Goal: Check status: Check status

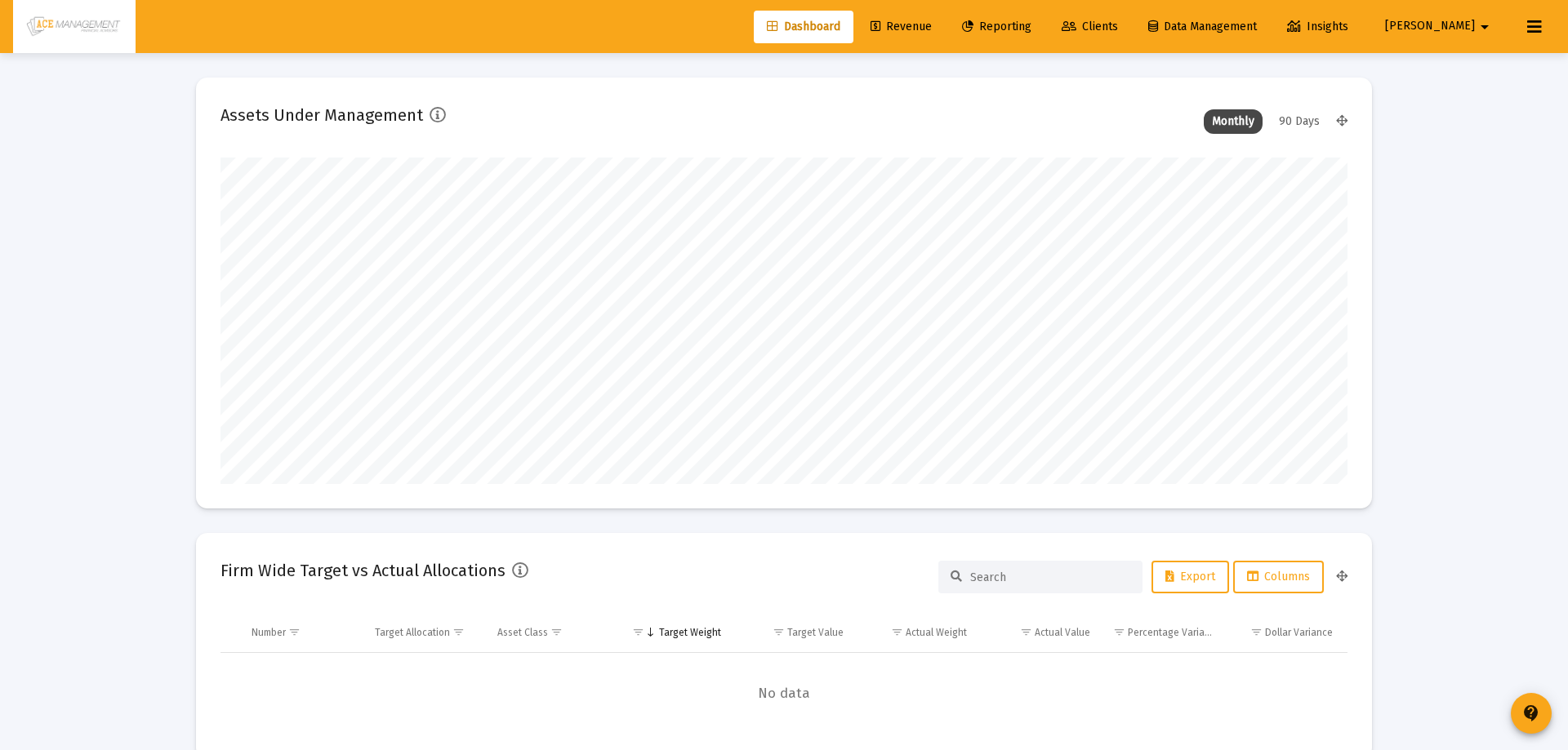
type input "[DATE]"
click at [1020, 30] on span "Reporting" at bounding box center [985, 26] width 69 height 14
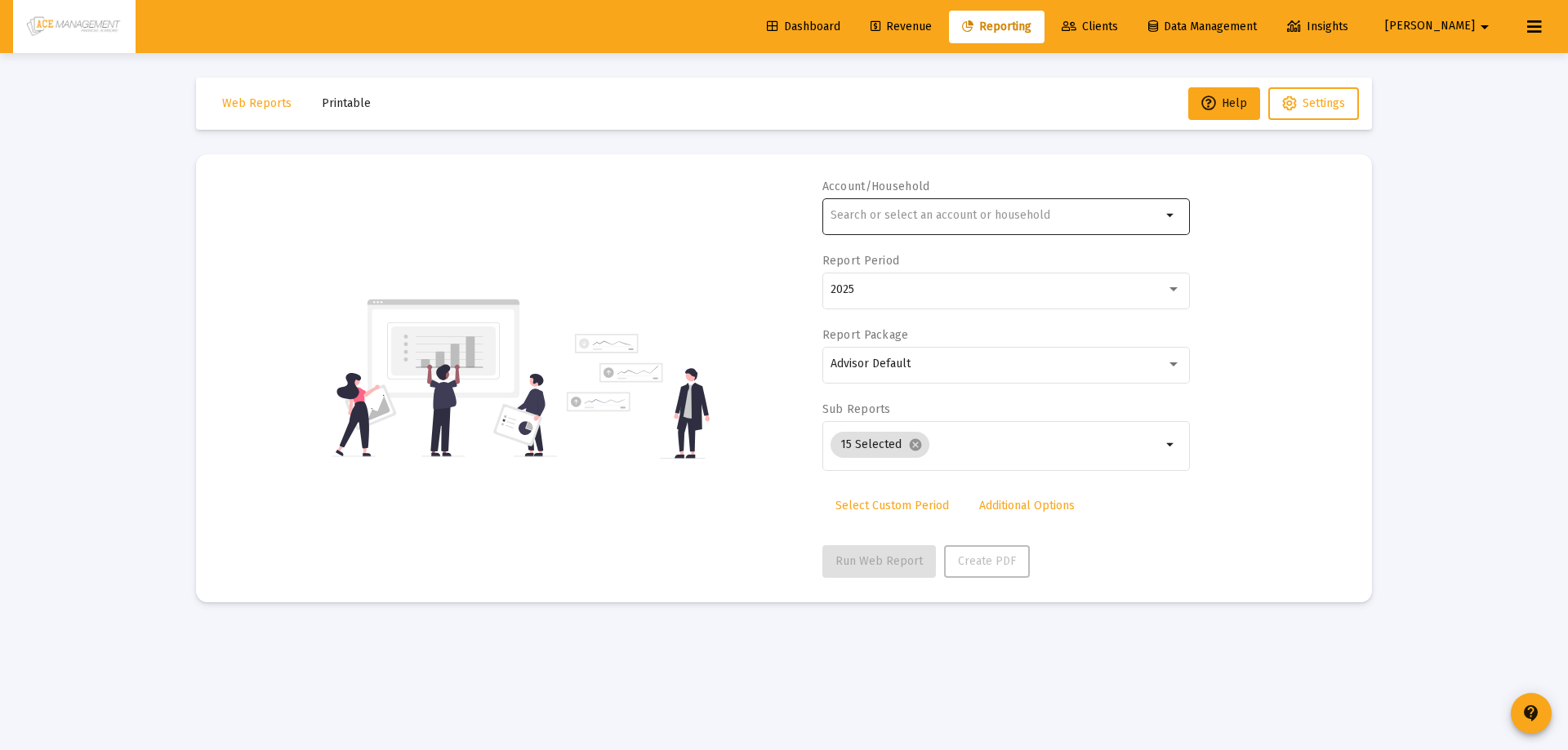
click at [979, 219] on input "text" at bounding box center [996, 216] width 331 height 13
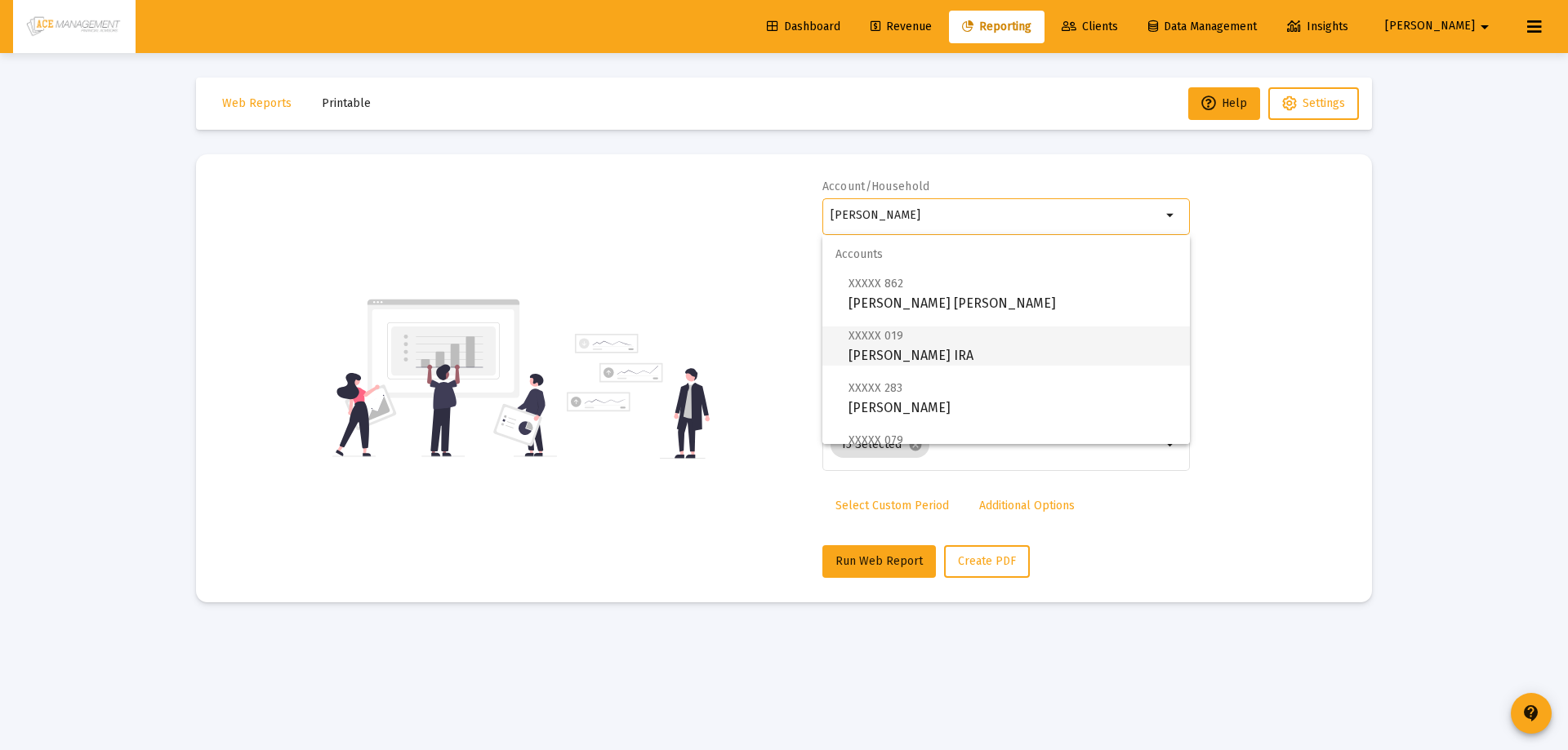
click at [952, 349] on span "XXXXX 019 [PERSON_NAME] IRA" at bounding box center [1012, 345] width 329 height 40
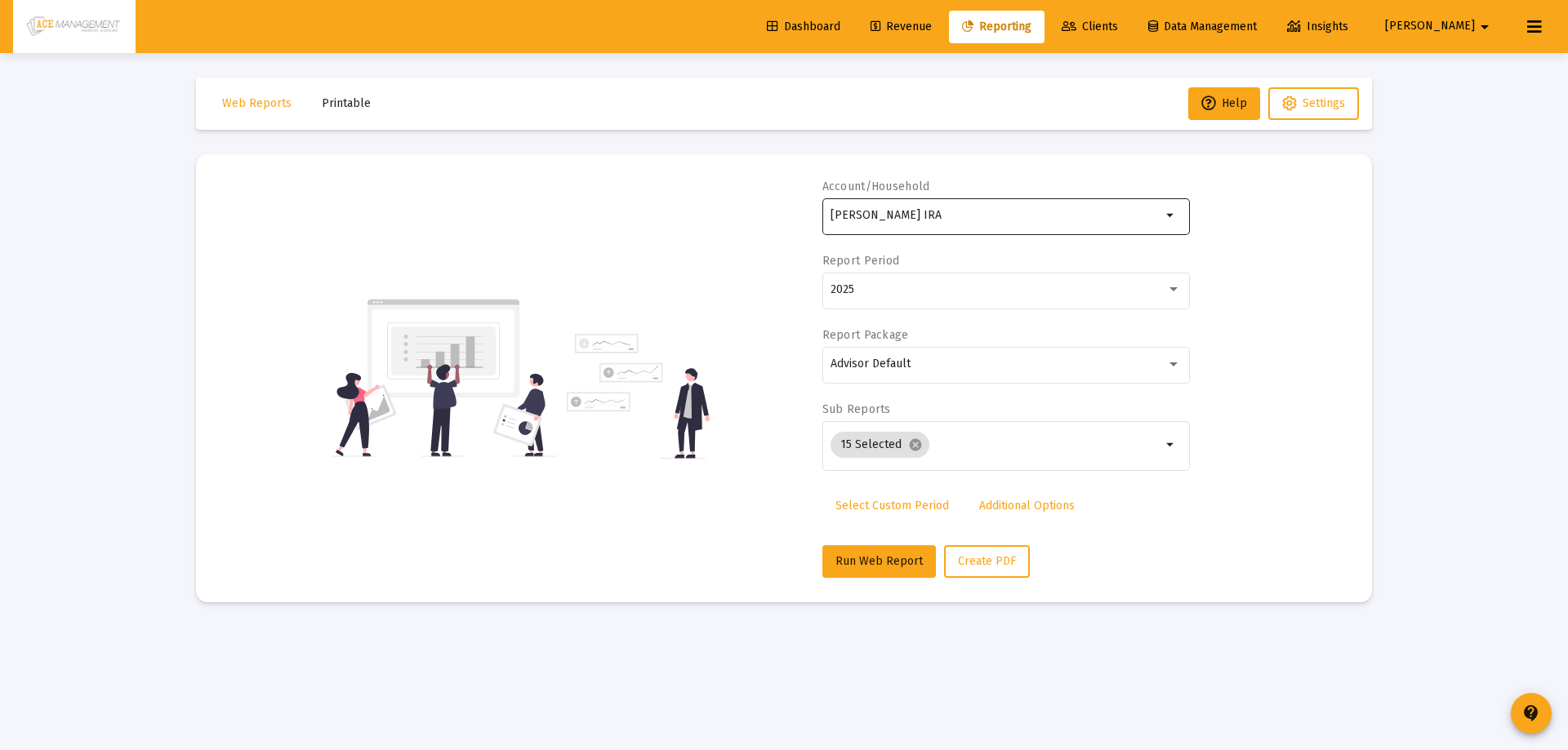
click at [992, 206] on div "[PERSON_NAME] IRA" at bounding box center [996, 215] width 331 height 40
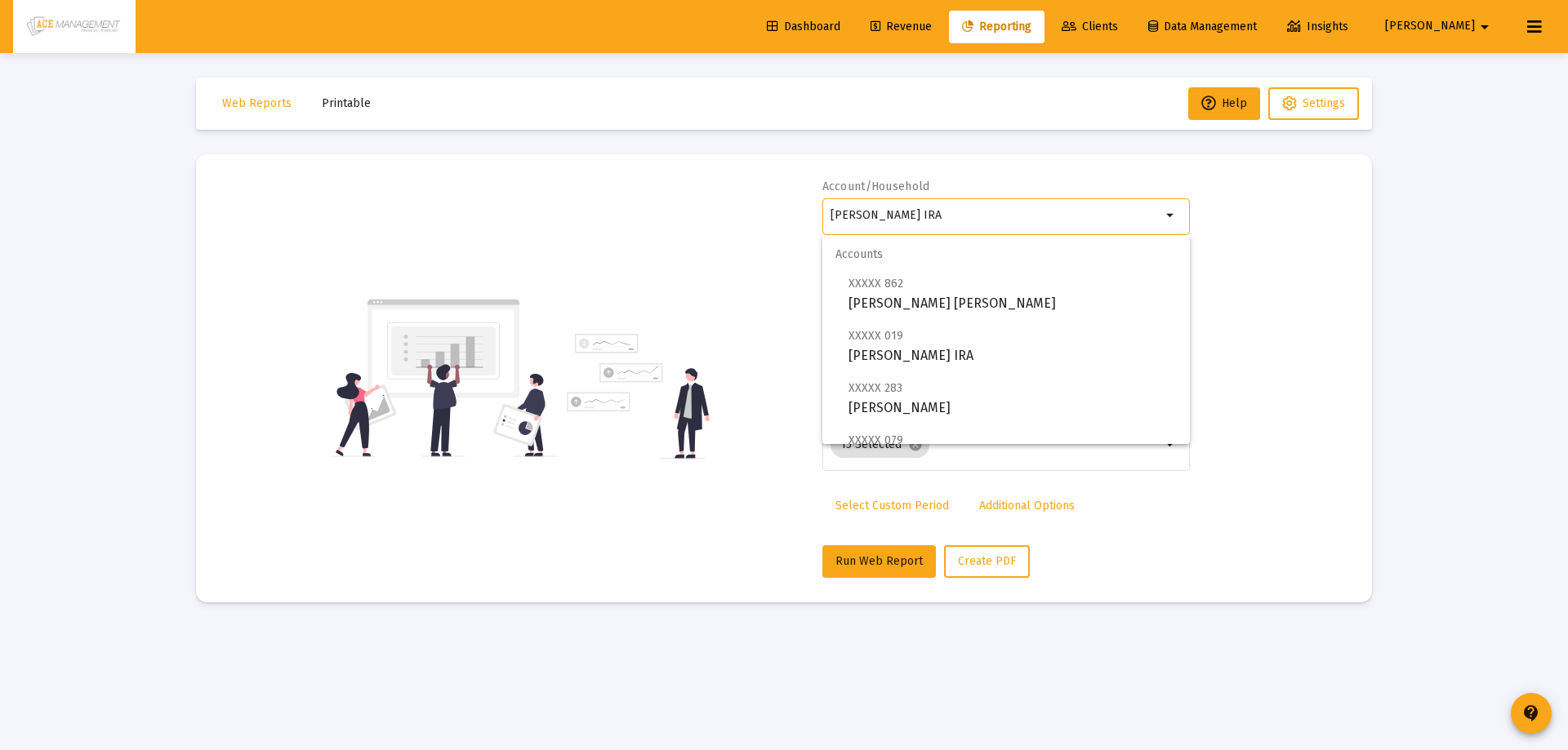
drag, startPoint x: 976, startPoint y: 218, endPoint x: 880, endPoint y: 211, distance: 96.3
click at [875, 216] on input "[PERSON_NAME] IRA" at bounding box center [996, 216] width 331 height 13
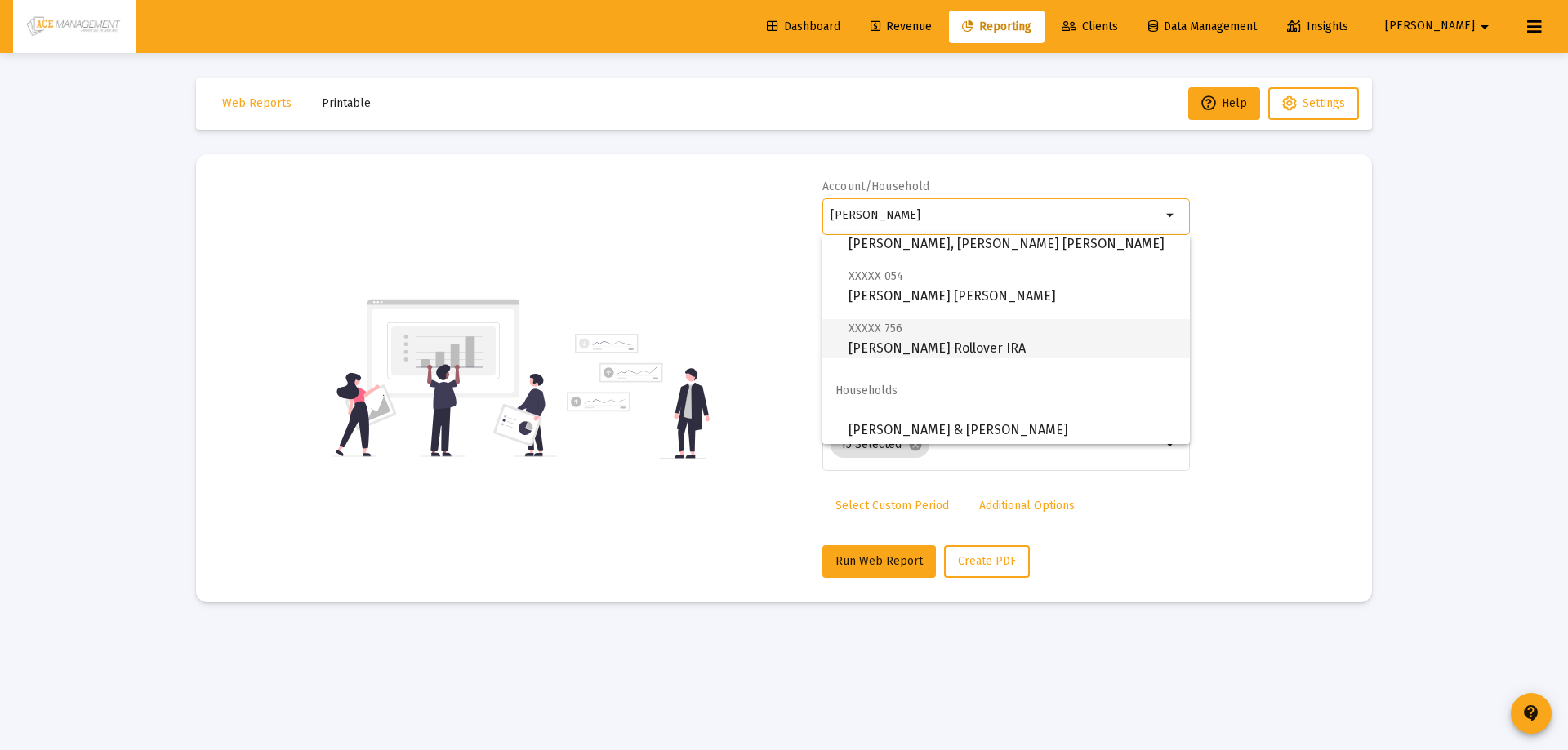
scroll to position [274, 0]
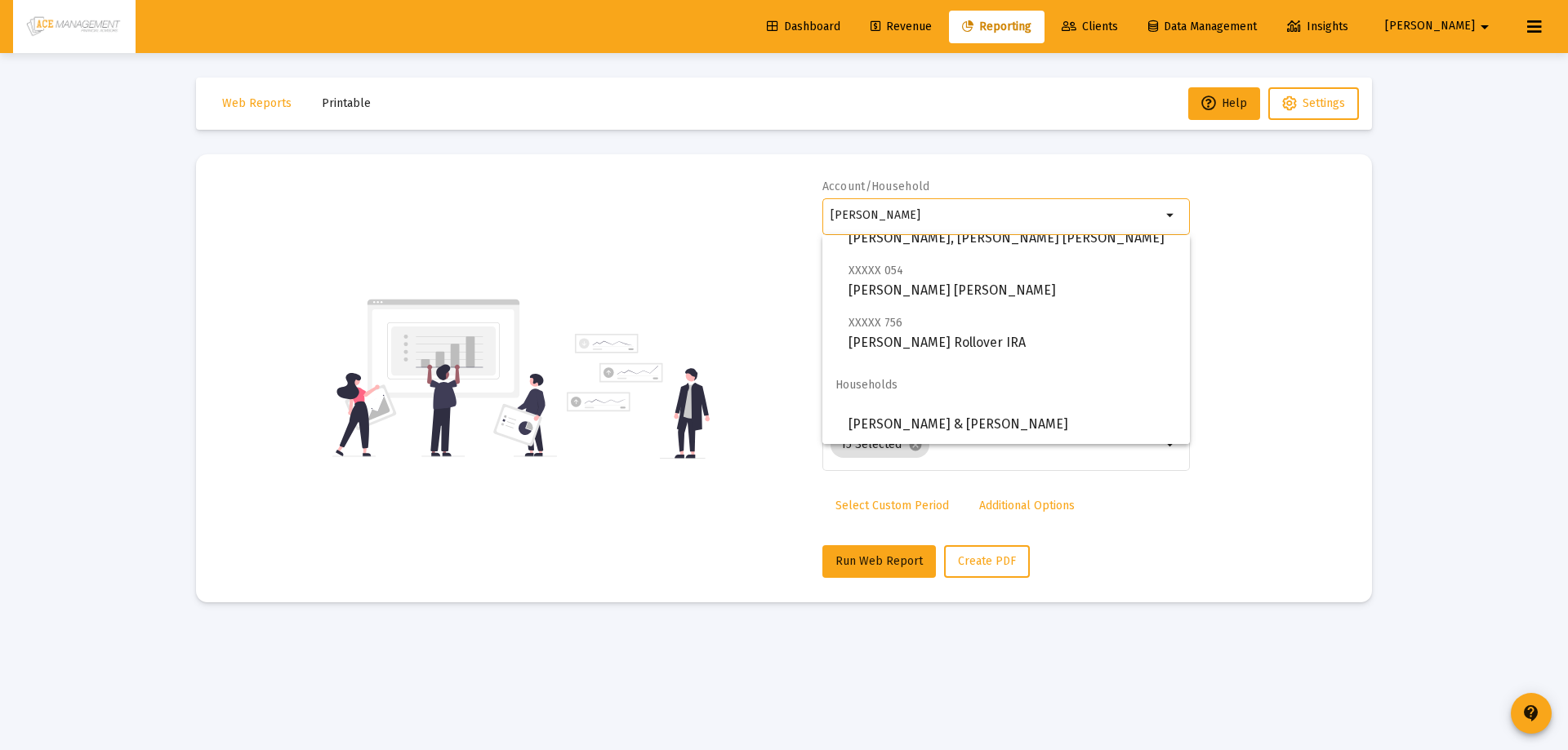
click at [911, 215] on input "[PERSON_NAME]" at bounding box center [996, 216] width 331 height 13
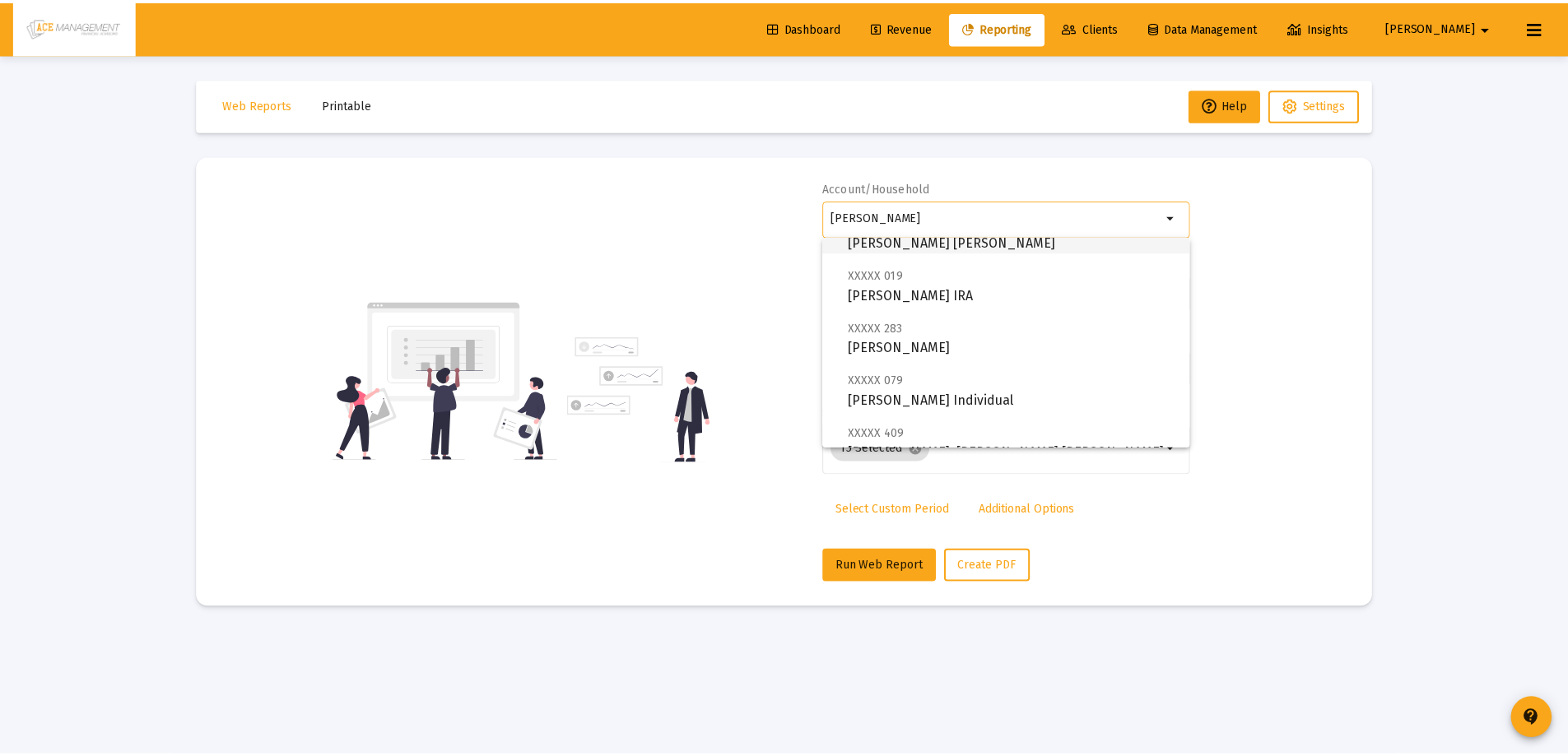
scroll to position [0, 0]
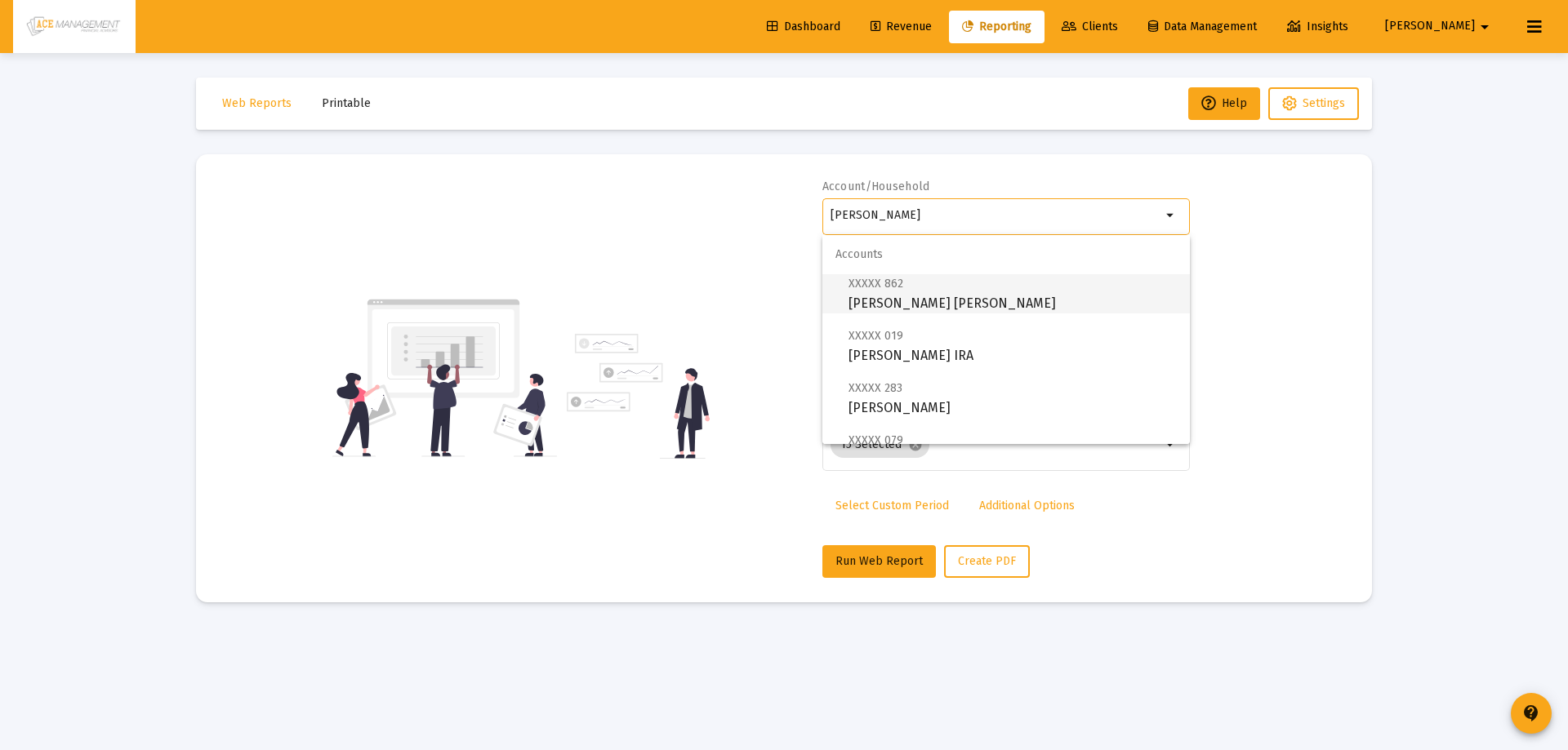
click at [969, 302] on span "XXXXX 862 [PERSON_NAME] [PERSON_NAME]" at bounding box center [1012, 293] width 329 height 40
type input "[PERSON_NAME] [PERSON_NAME]"
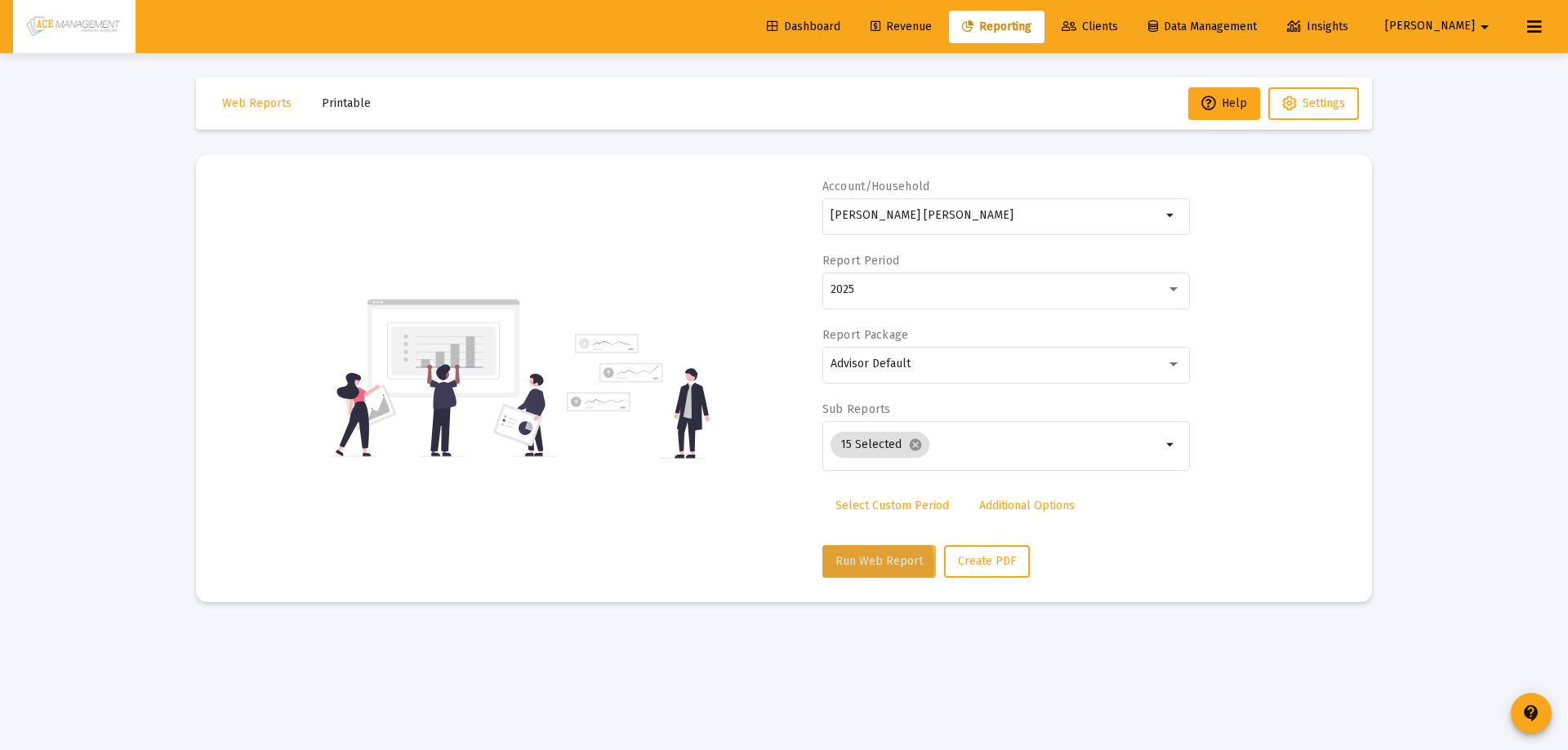
click at [855, 566] on span "Run Web Report" at bounding box center [879, 561] width 87 height 14
select select "View all"
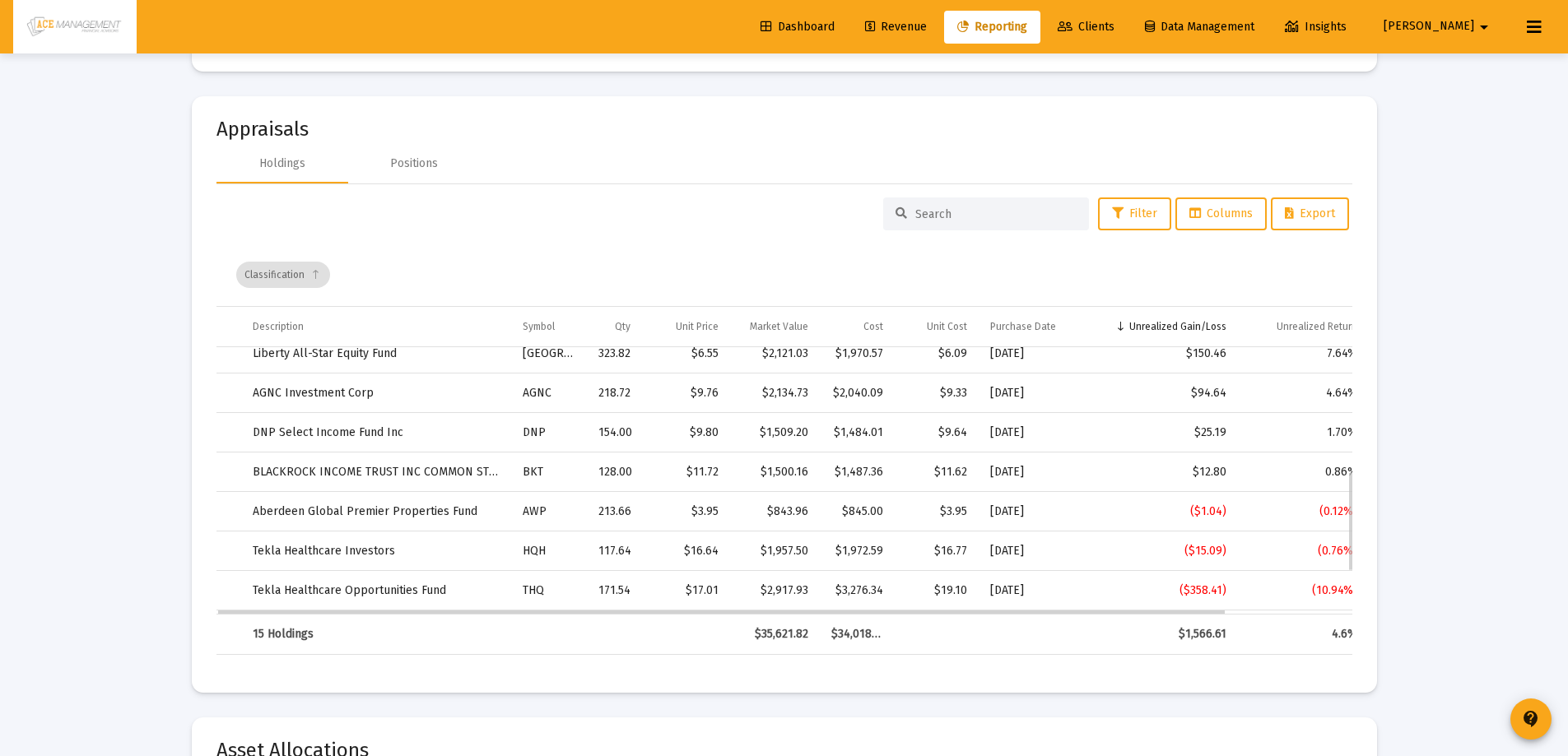
scroll to position [444, 0]
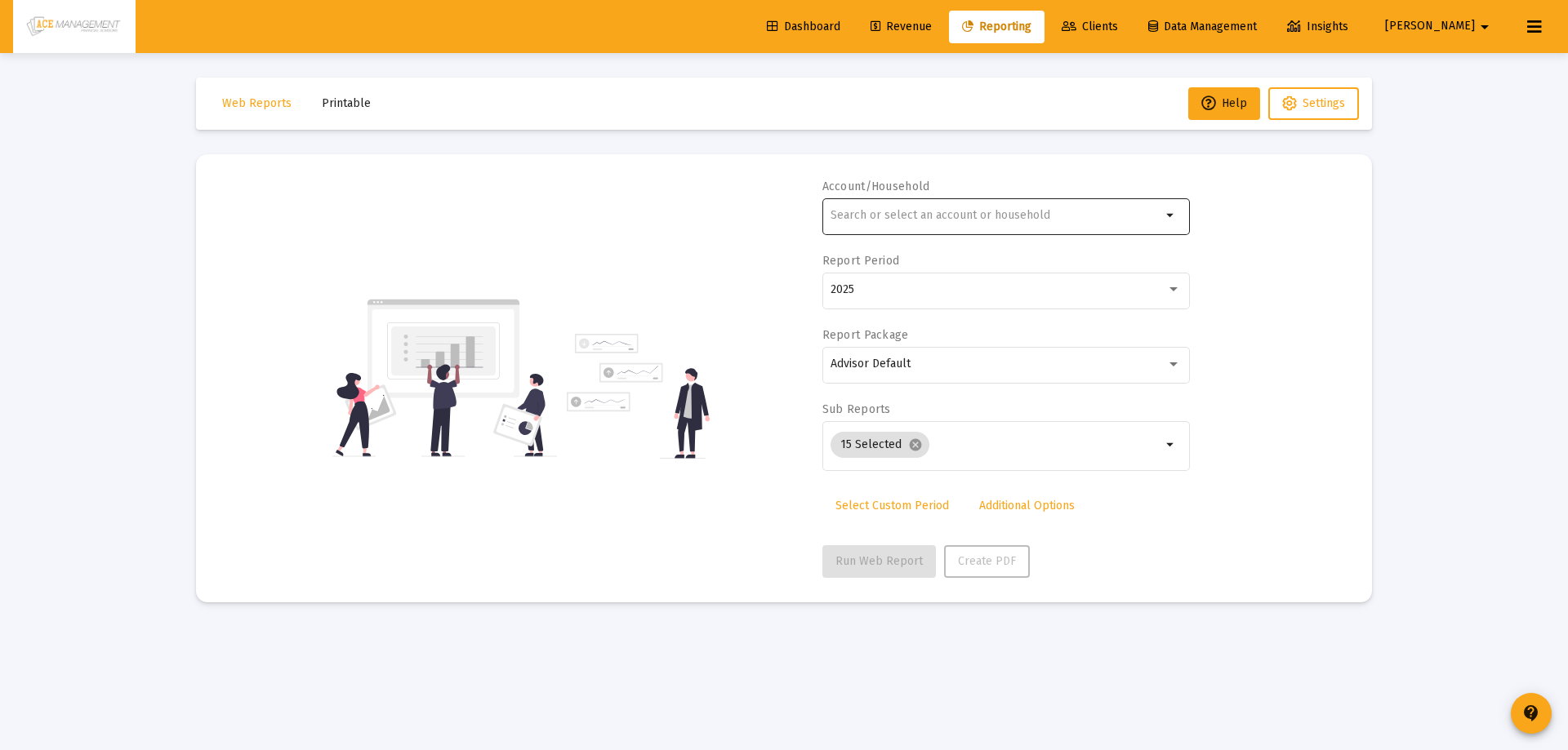
click at [930, 221] on input "text" at bounding box center [996, 216] width 331 height 13
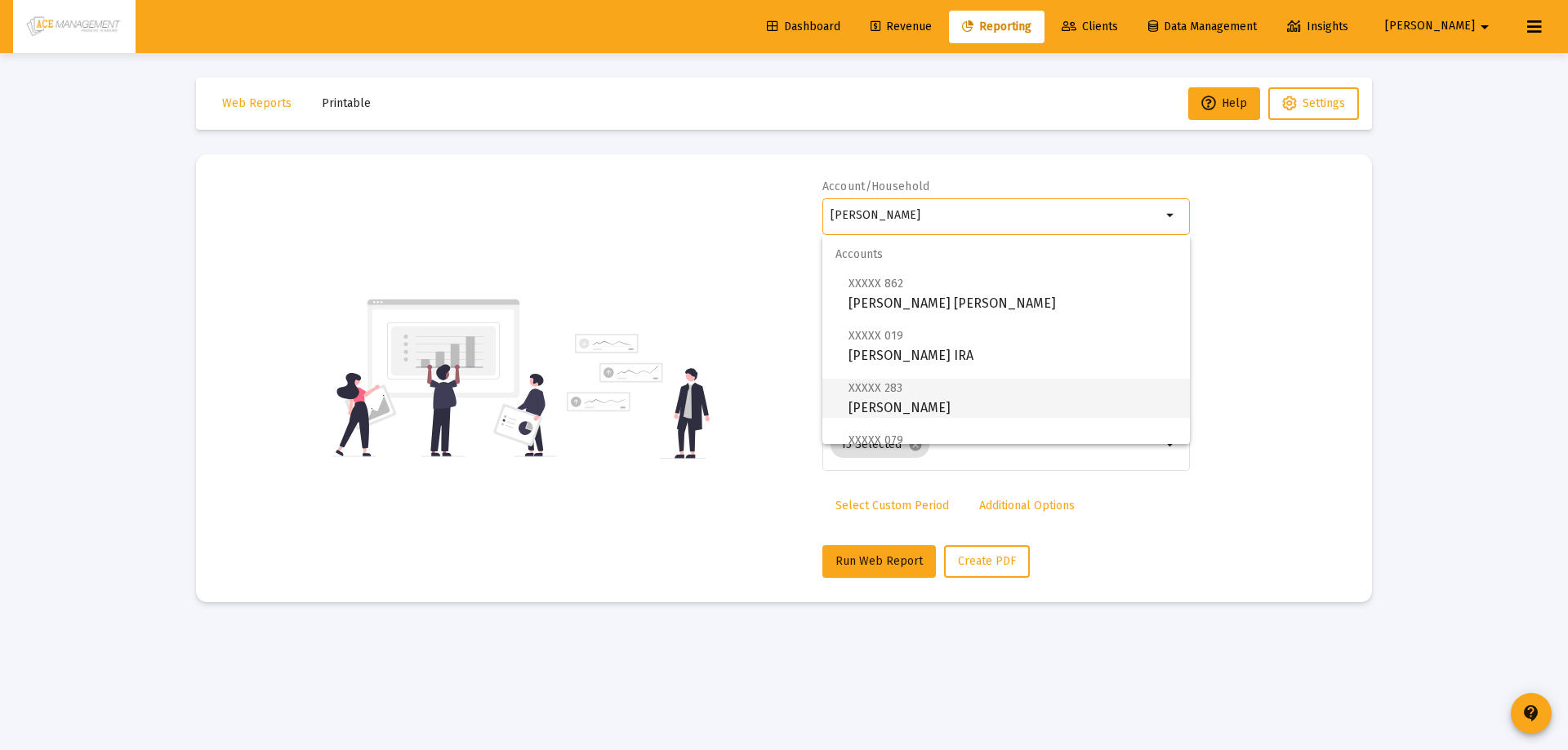
click at [915, 387] on span "XXXXX 283 Preston, Bonnie IRA" at bounding box center [1012, 397] width 329 height 40
type input "[PERSON_NAME]"
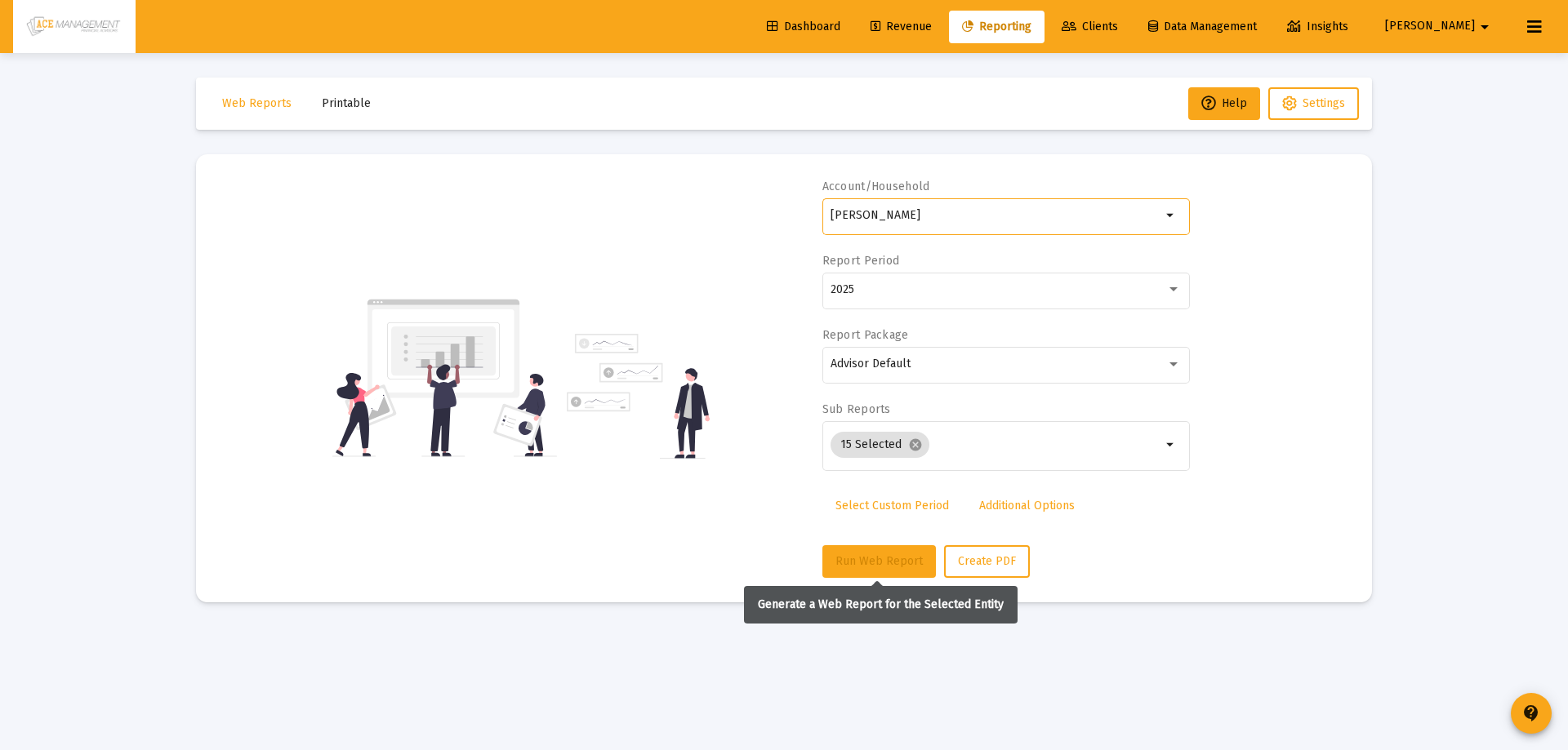
click at [841, 556] on span "Run Web Report" at bounding box center [879, 561] width 87 height 14
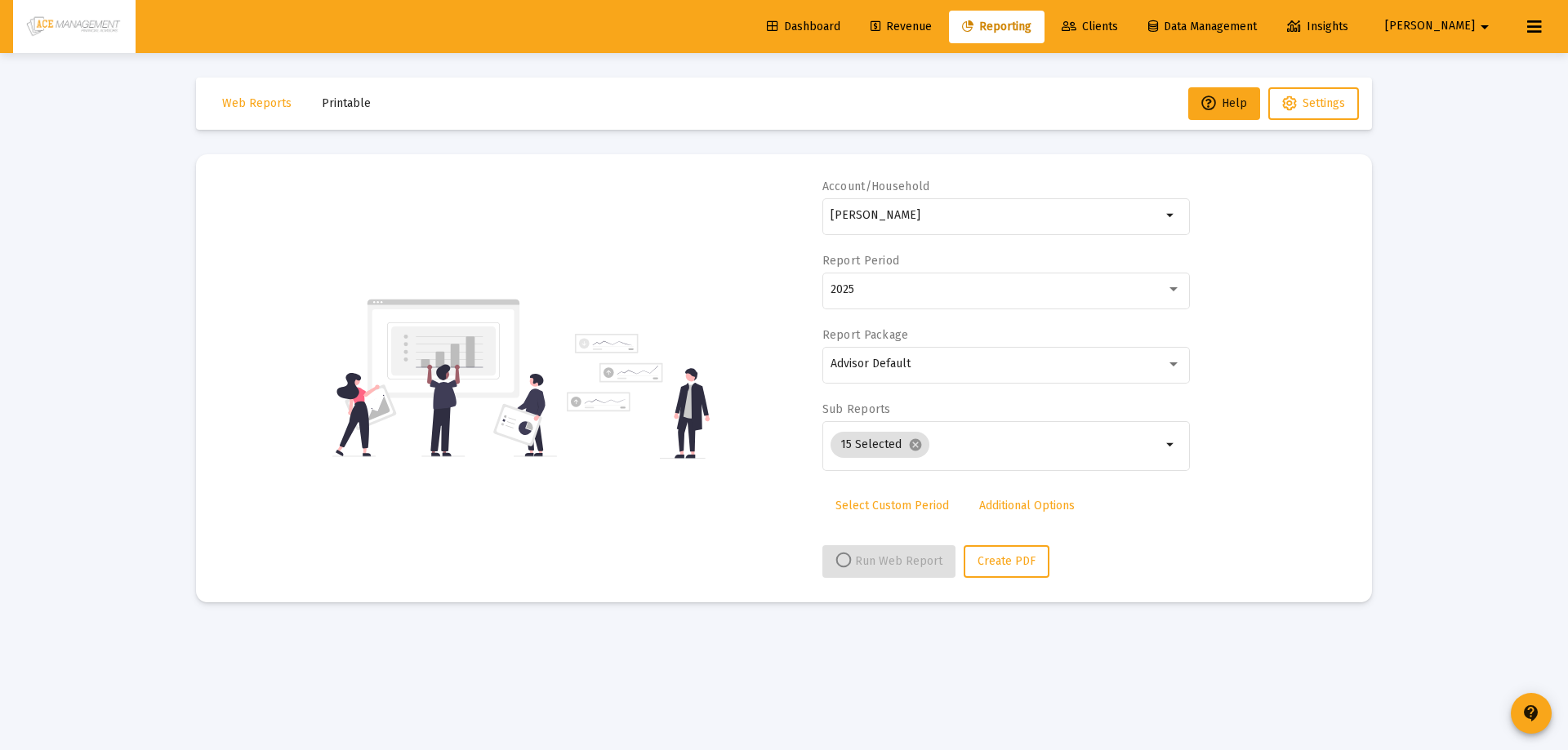
select select "View all"
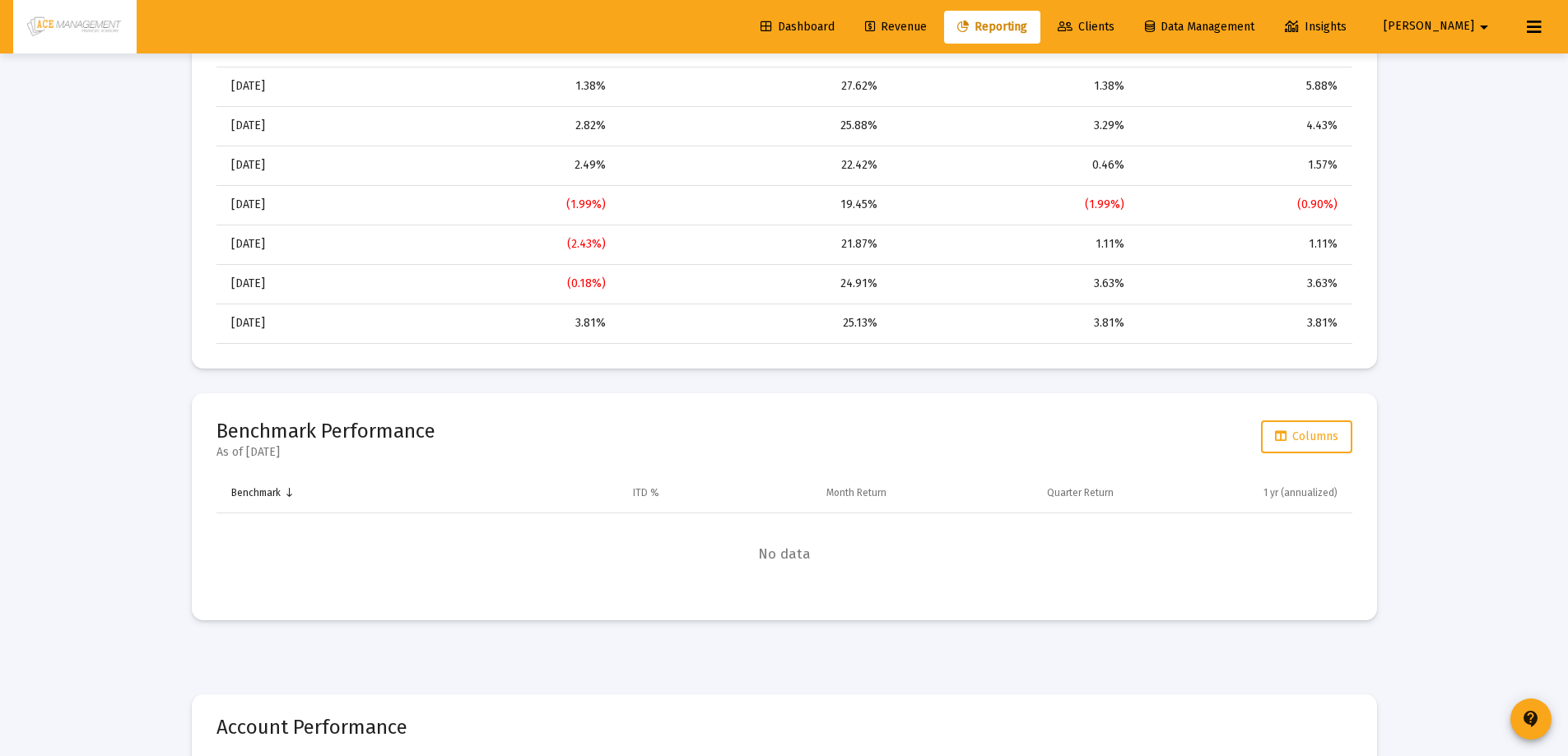
scroll to position [576, 0]
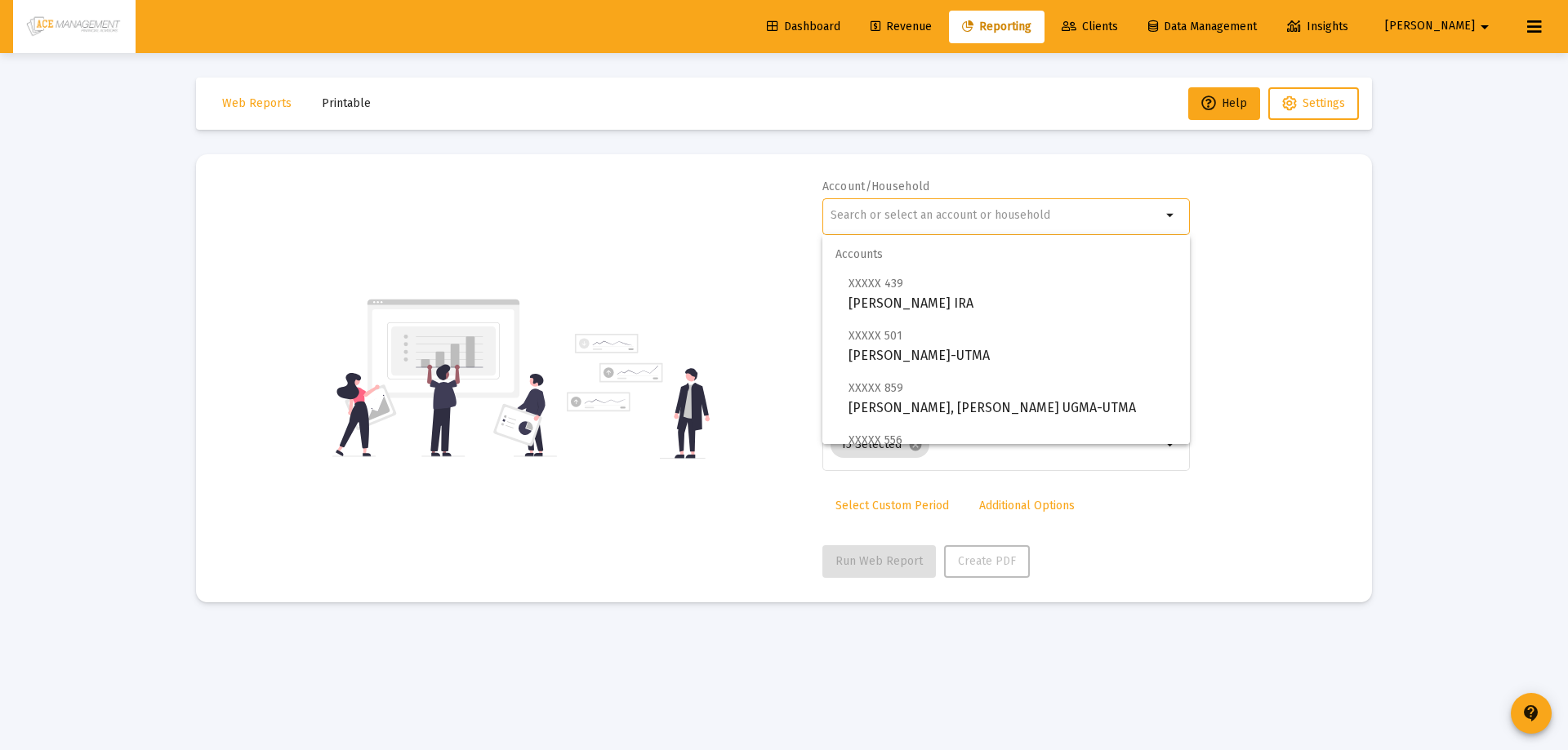
click at [910, 208] on div at bounding box center [996, 215] width 331 height 40
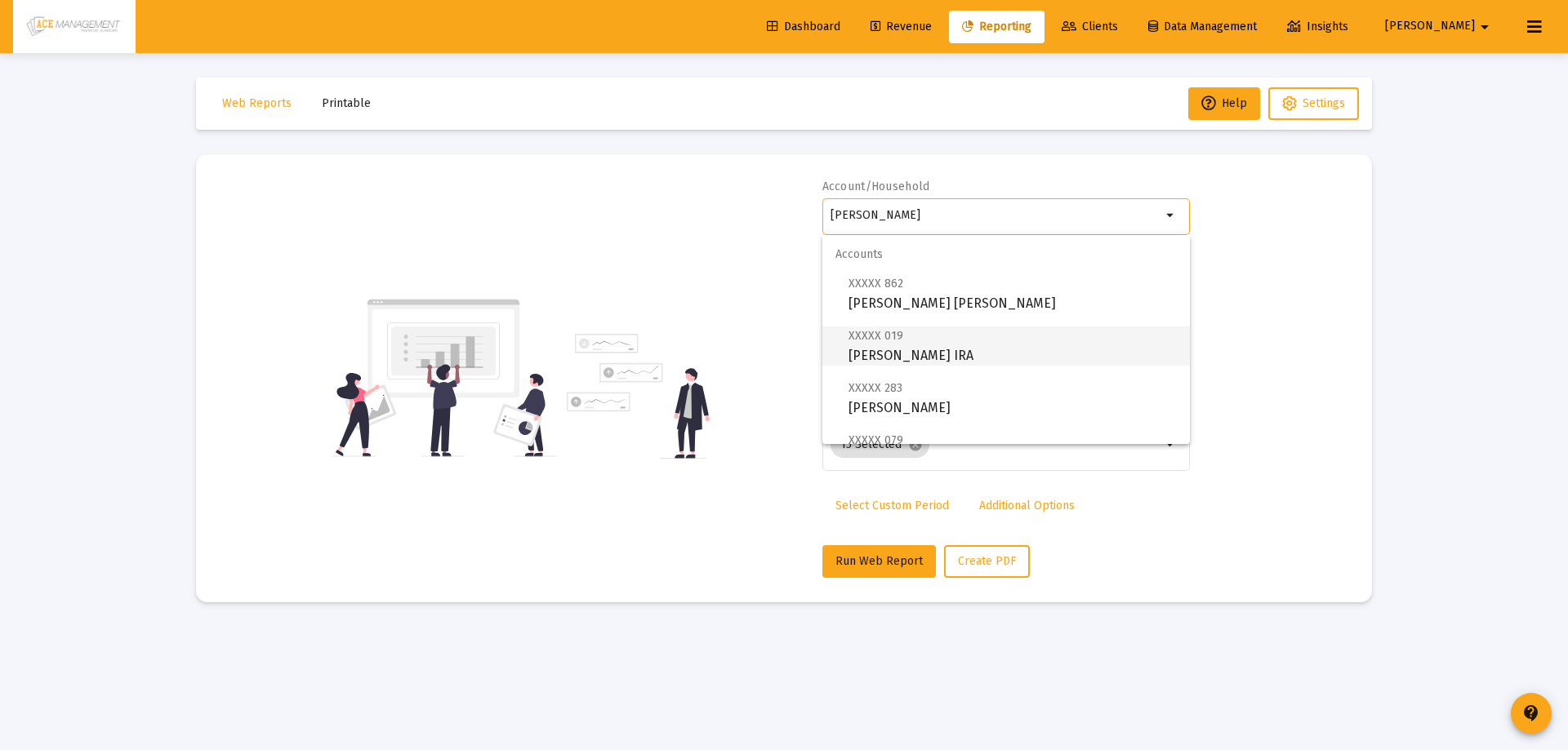
click at [899, 354] on span "XXXXX 019 [PERSON_NAME] IRA" at bounding box center [1012, 345] width 329 height 40
type input "[PERSON_NAME] IRA"
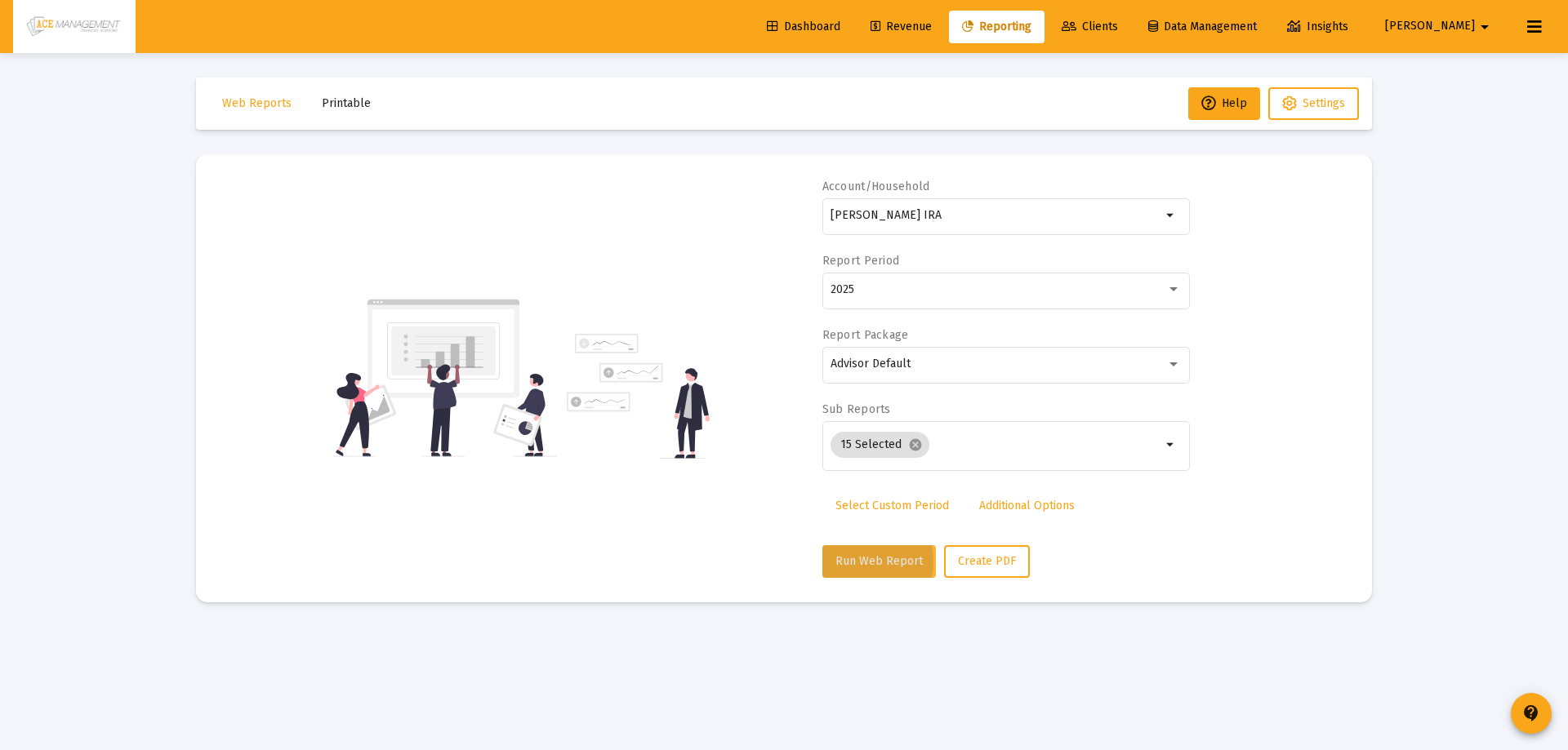
click at [854, 560] on span "Run Web Report" at bounding box center [879, 561] width 87 height 14
select select "View all"
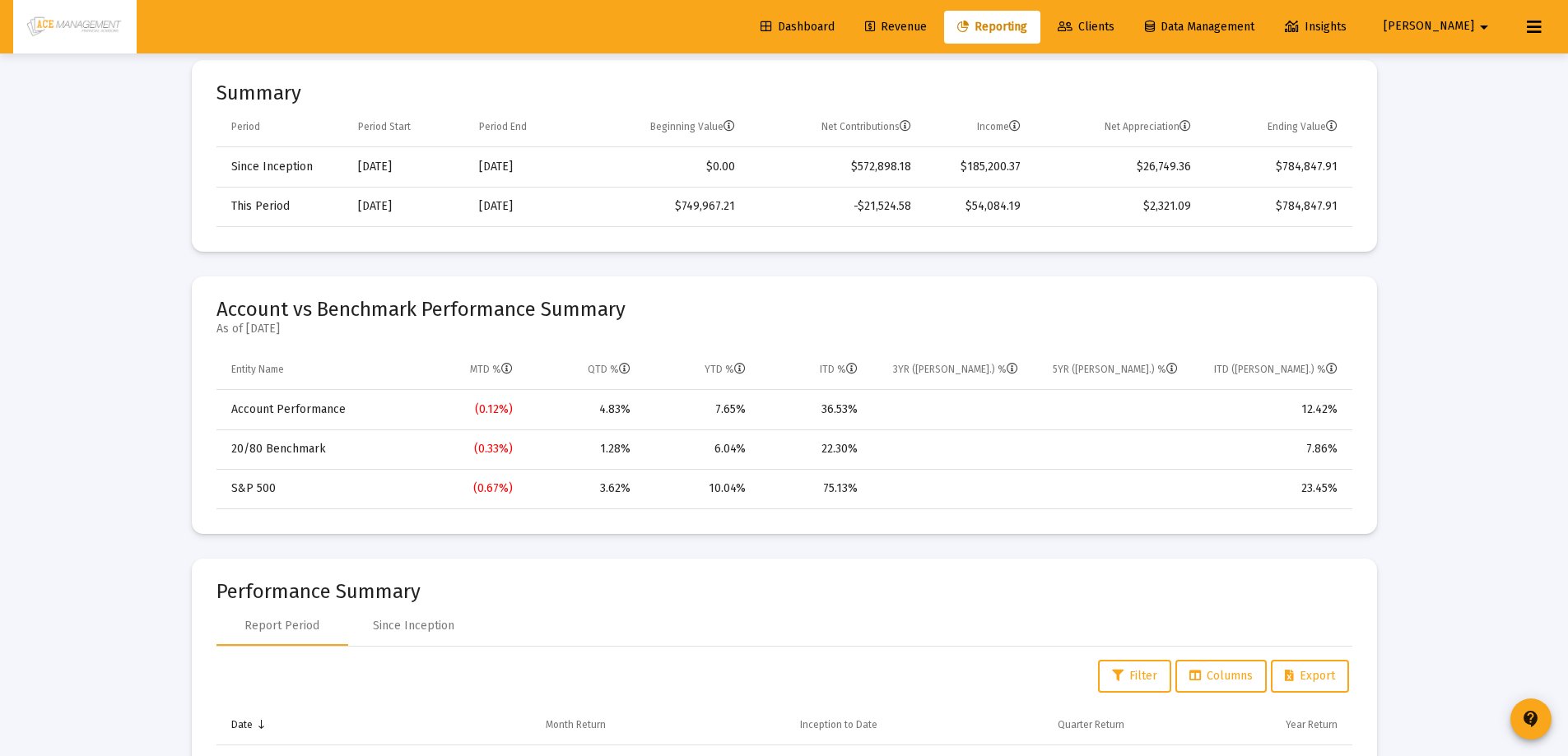
scroll to position [576, 0]
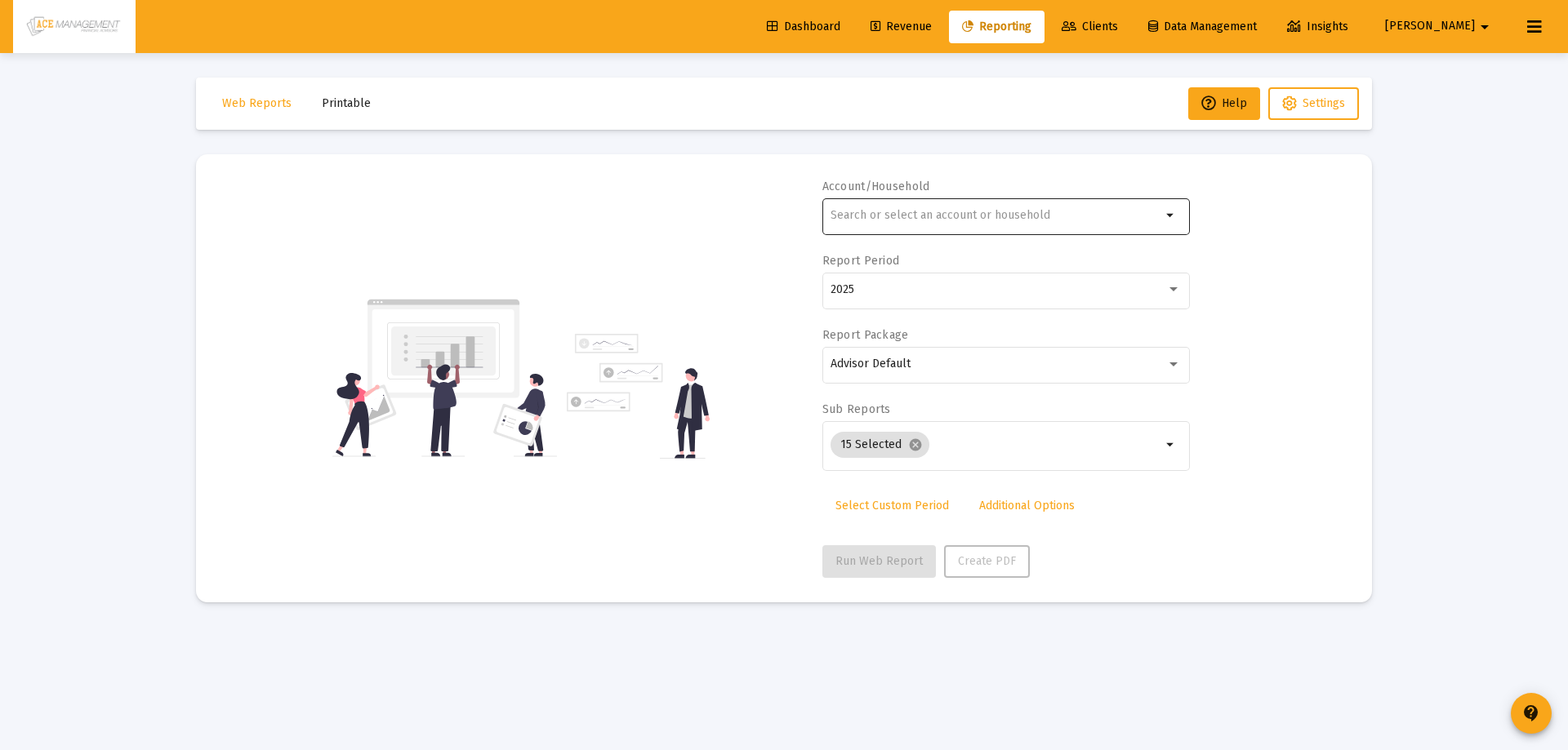
click at [1003, 206] on div at bounding box center [996, 215] width 331 height 40
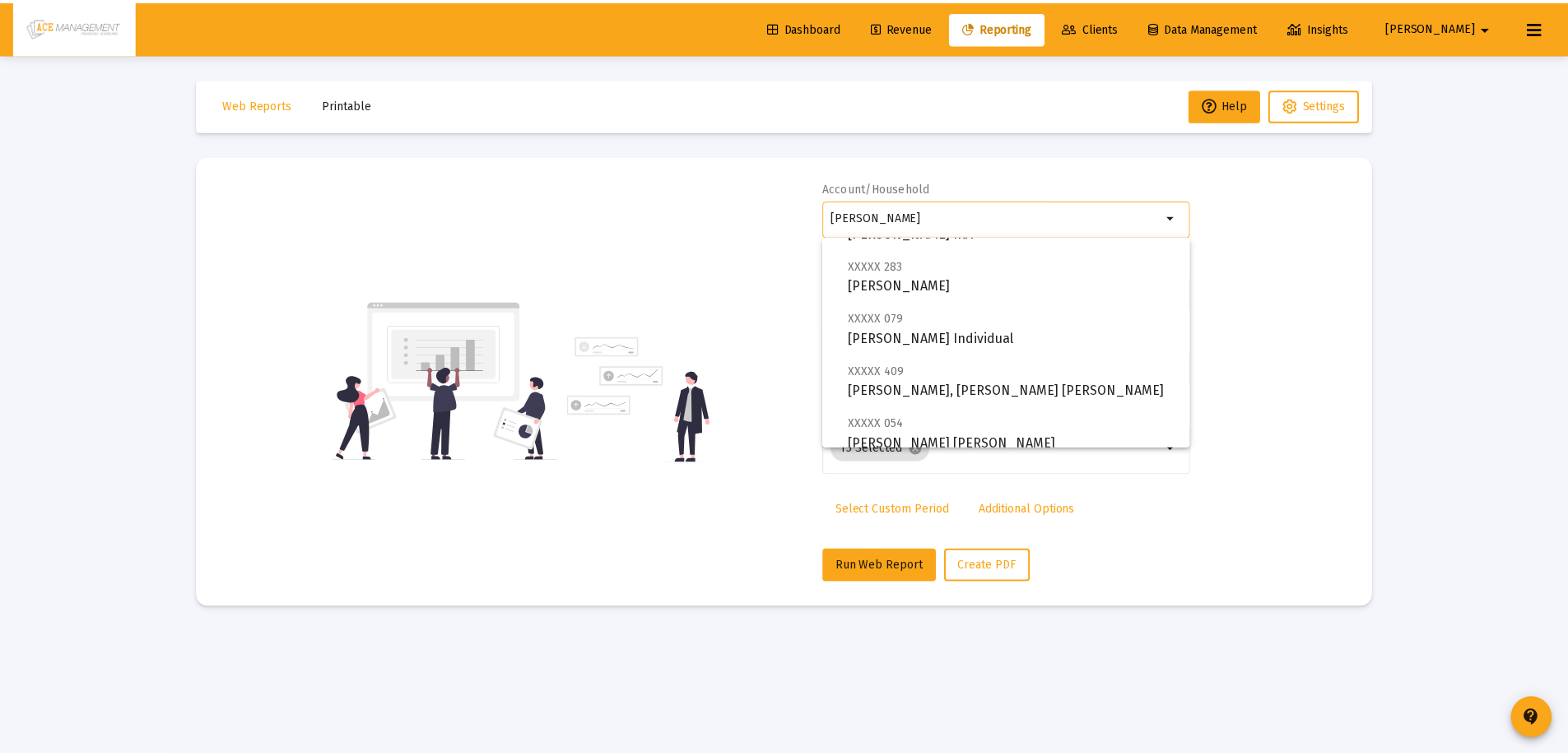
scroll to position [164, 0]
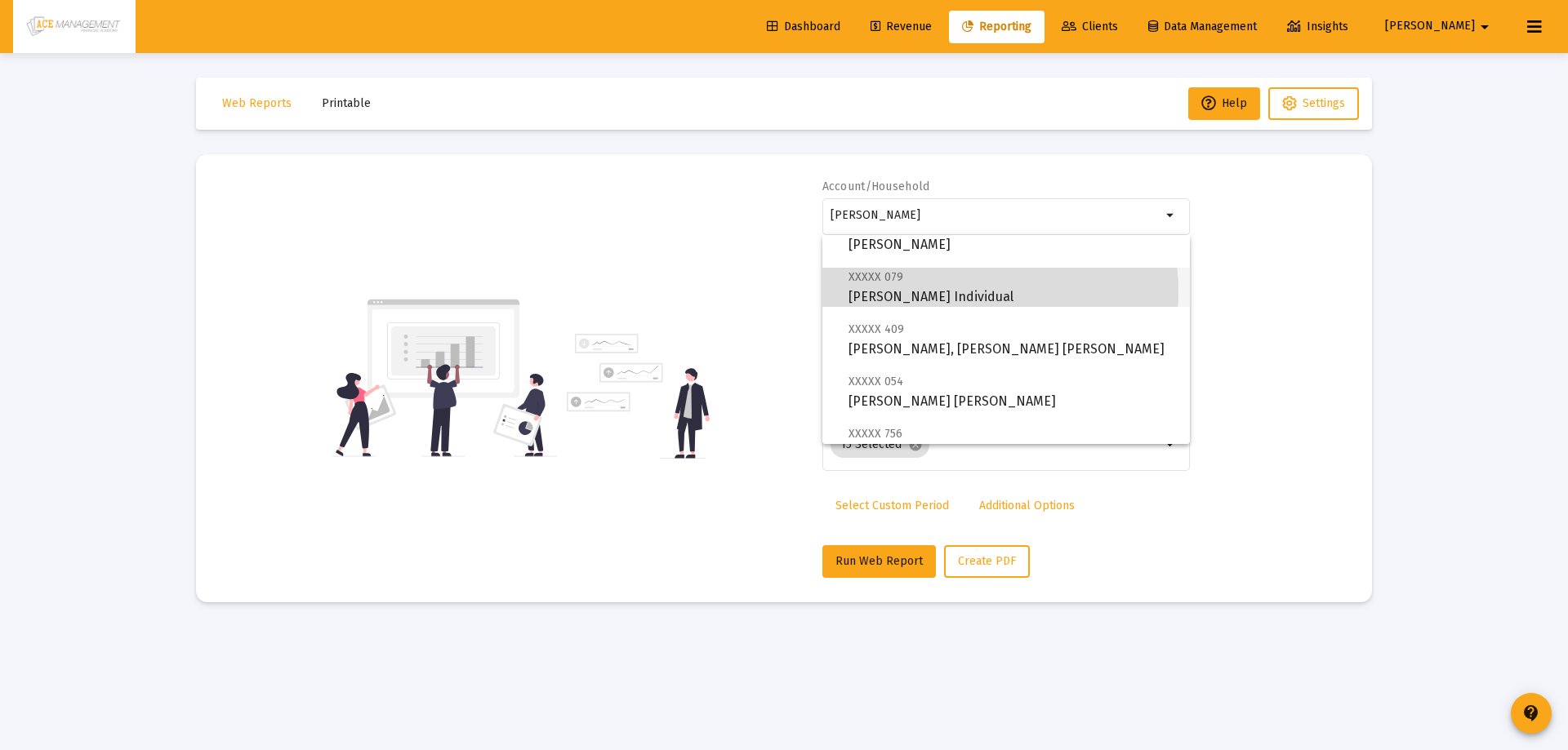
click at [951, 293] on span "XXXXX 079 Preston, Philip Individual" at bounding box center [1012, 286] width 329 height 40
type input "[PERSON_NAME] Individual"
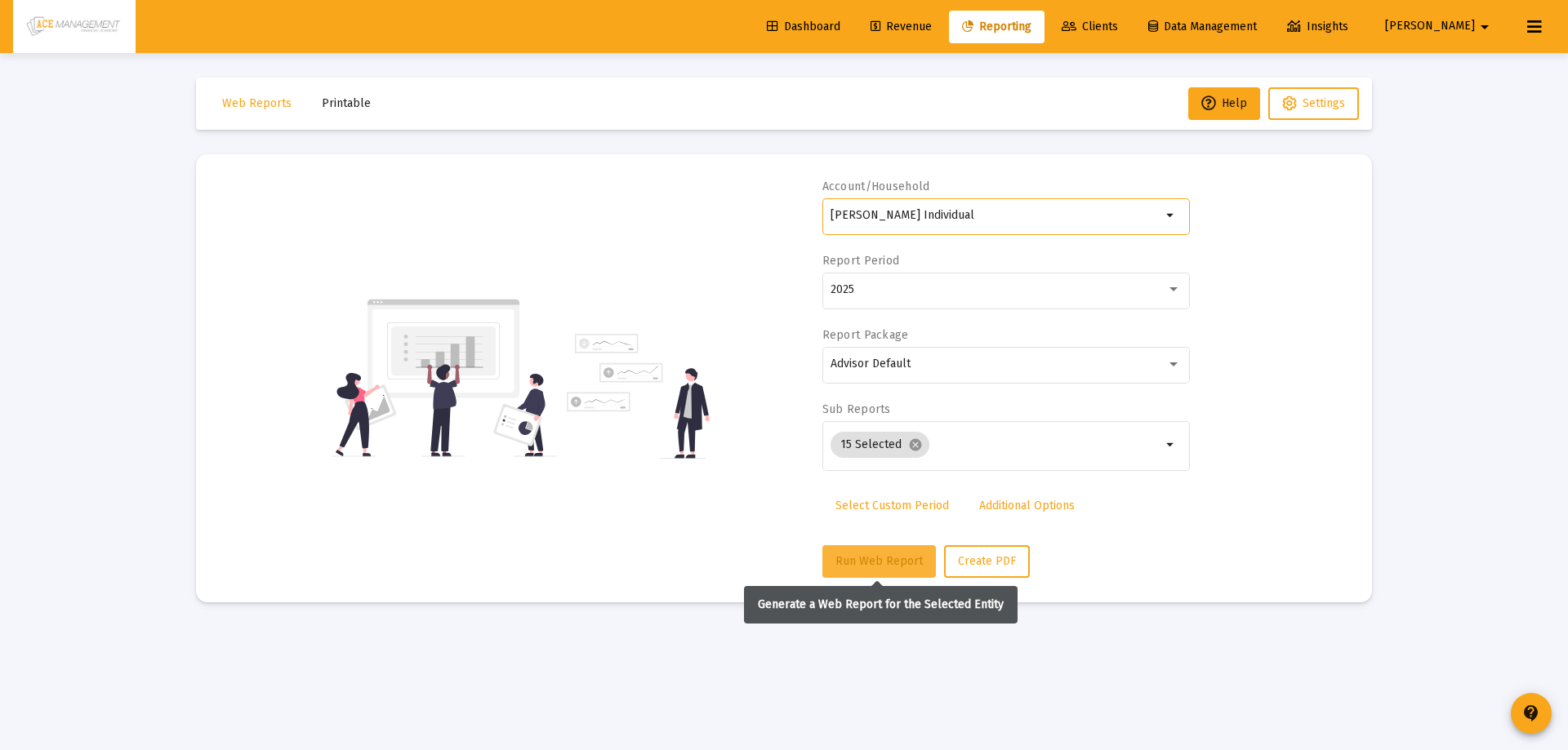
click at [886, 556] on span "Run Web Report" at bounding box center [879, 561] width 87 height 14
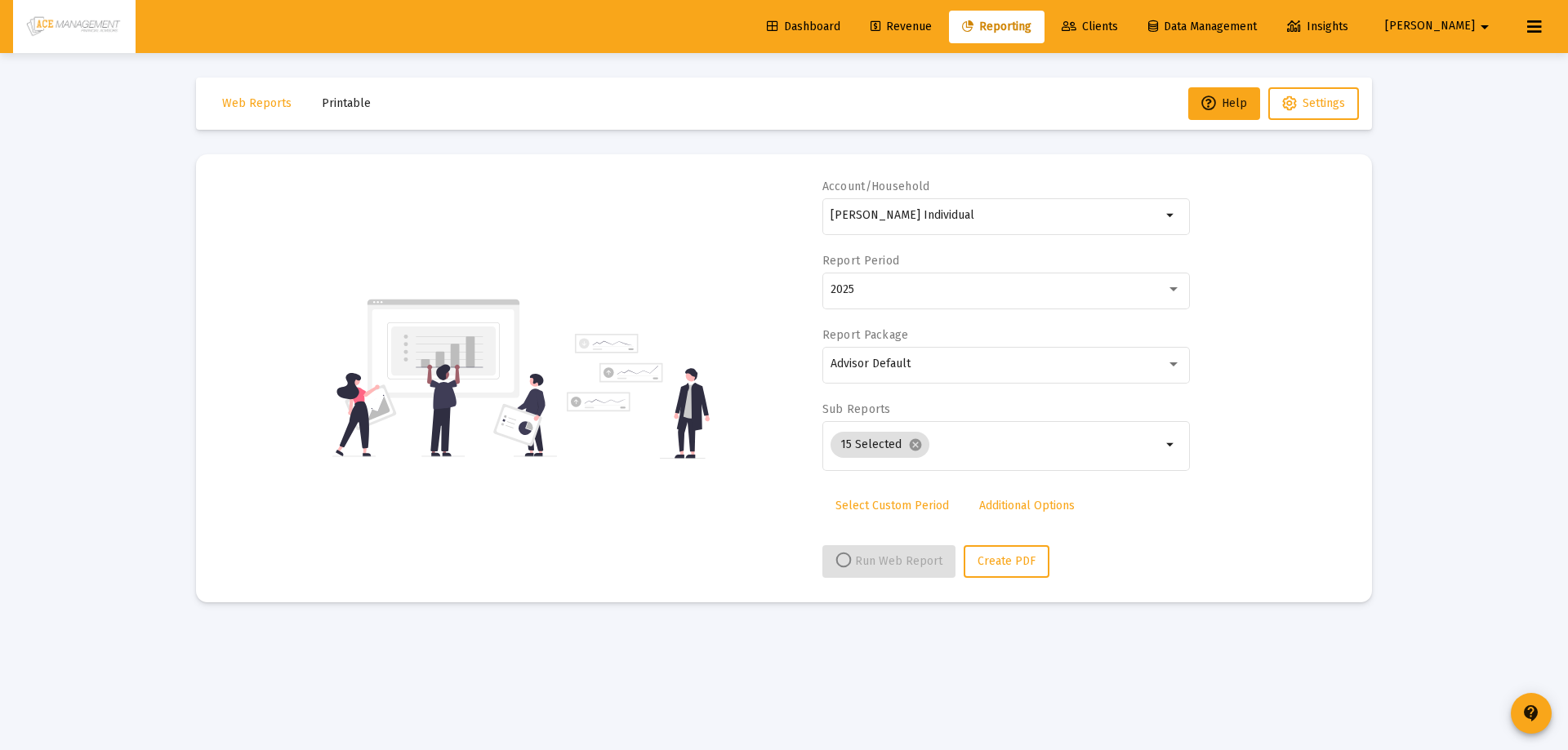
select select "View all"
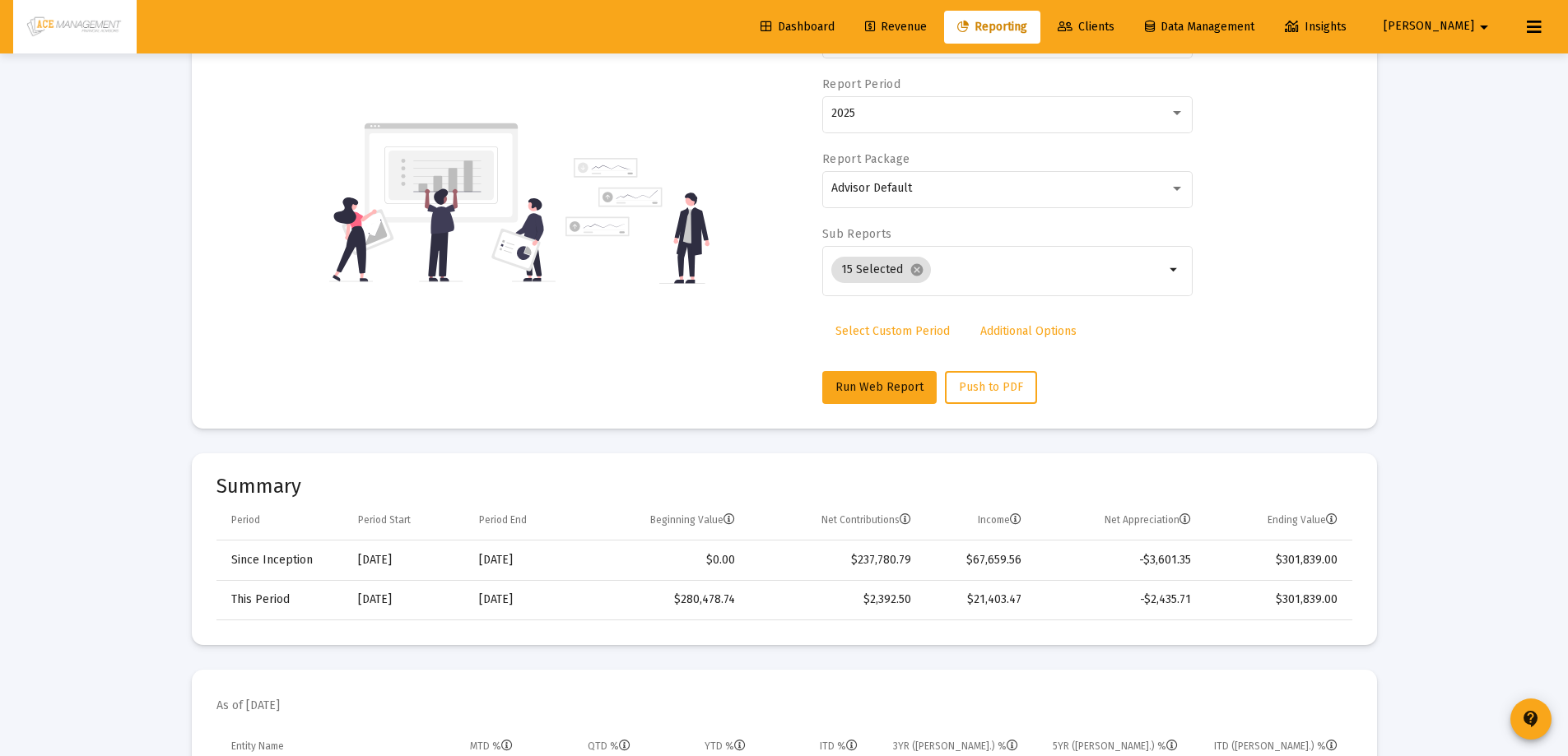
scroll to position [0, 0]
